Goal: Use online tool/utility

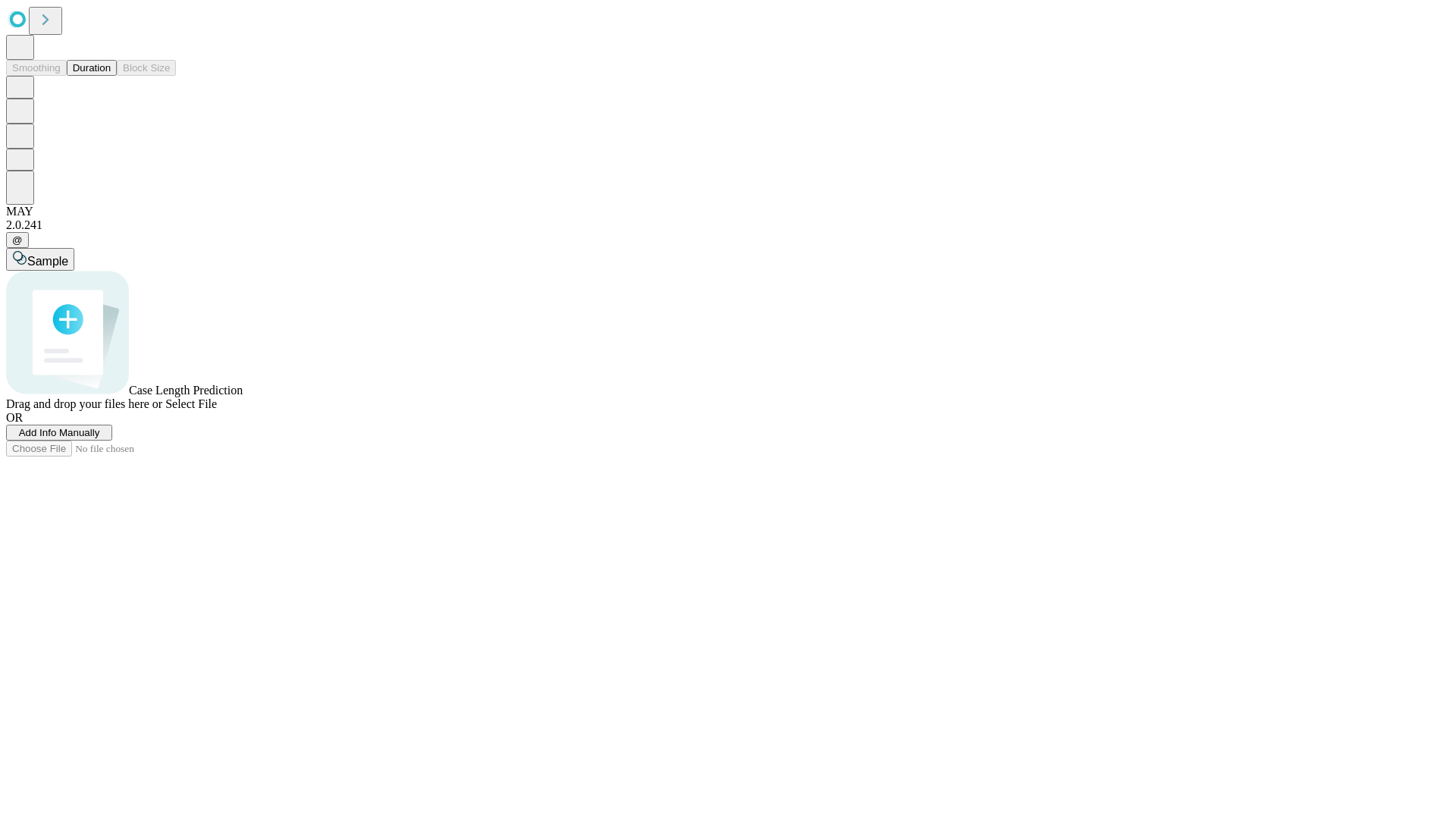
click at [111, 76] on button "Duration" at bounding box center [92, 67] width 50 height 16
click at [217, 410] on span "Select File" at bounding box center [191, 404] width 52 height 13
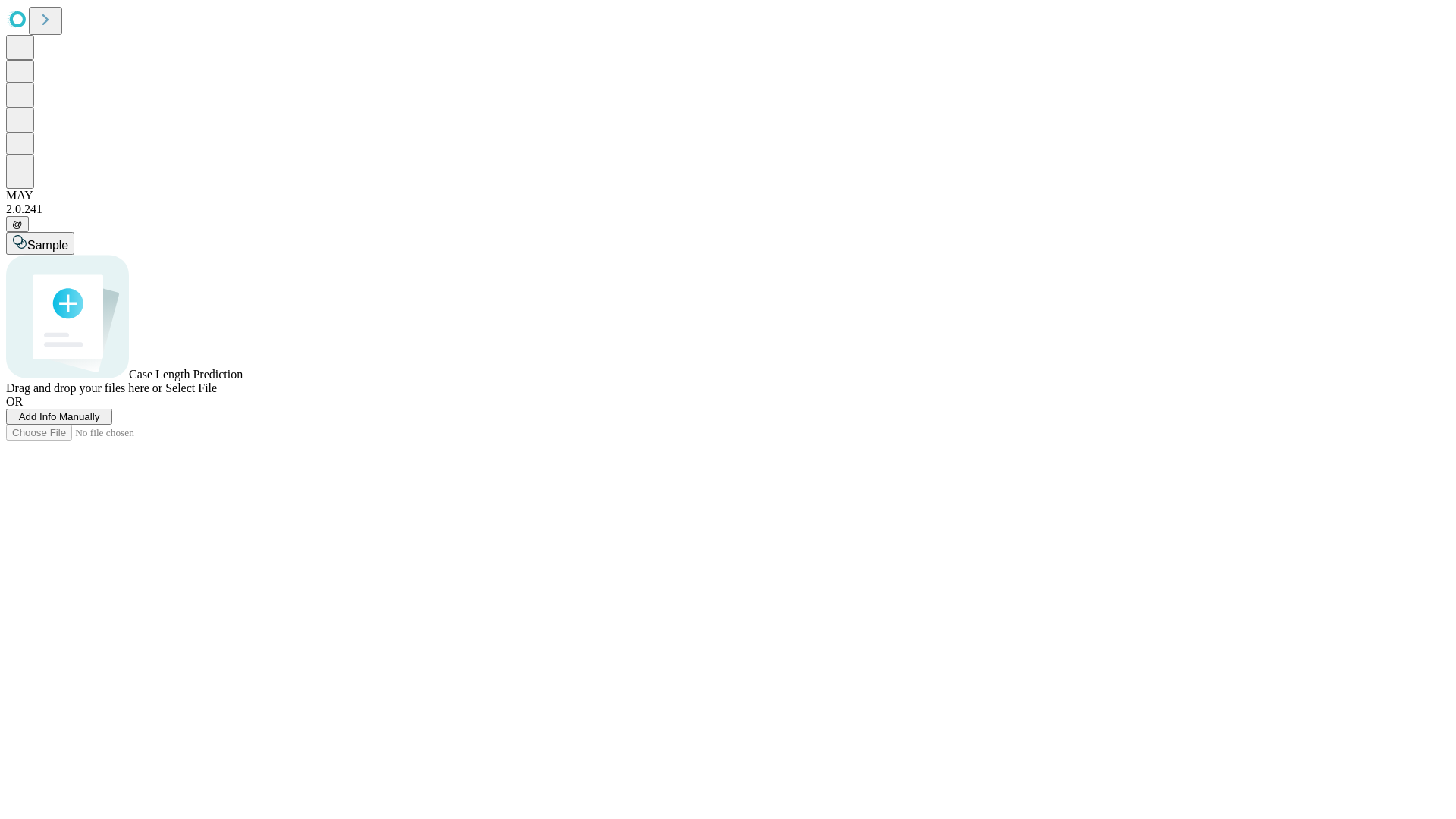
click at [217, 395] on span "Select File" at bounding box center [191, 388] width 52 height 13
